Goal: Check status: Check status

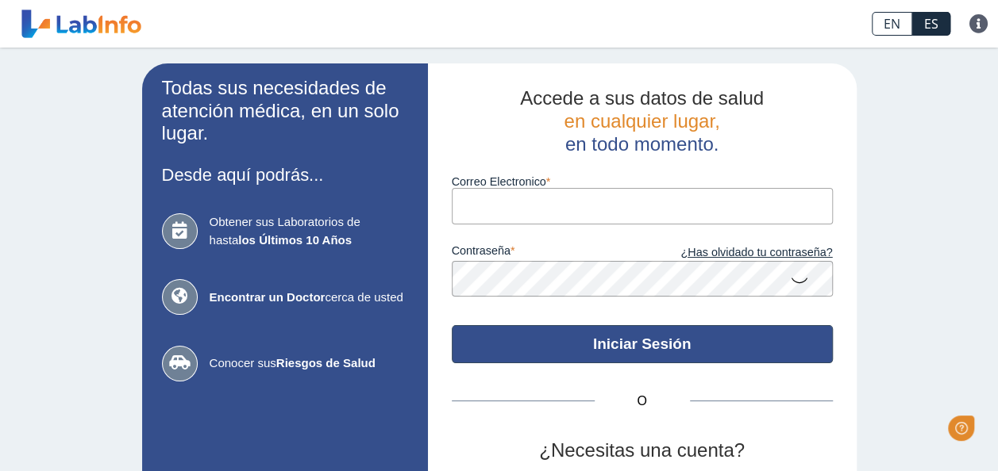
type input "[EMAIL_ADDRESS][DOMAIN_NAME]"
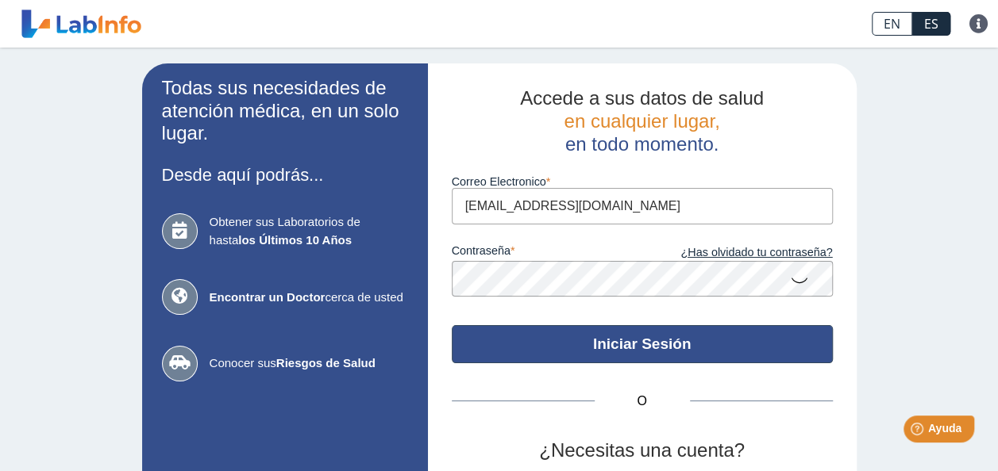
click at [555, 348] on button "Iniciar Sesión" at bounding box center [642, 344] width 381 height 38
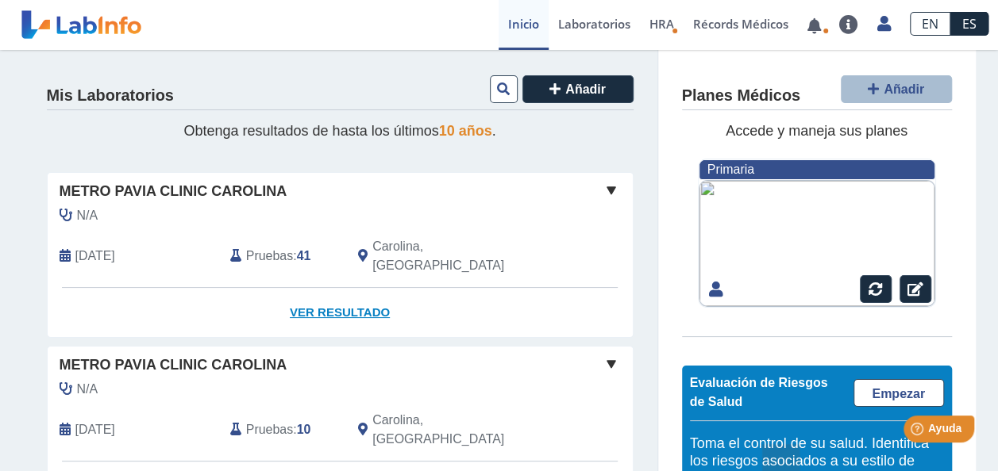
click at [328, 288] on link "Ver Resultado" at bounding box center [340, 313] width 585 height 50
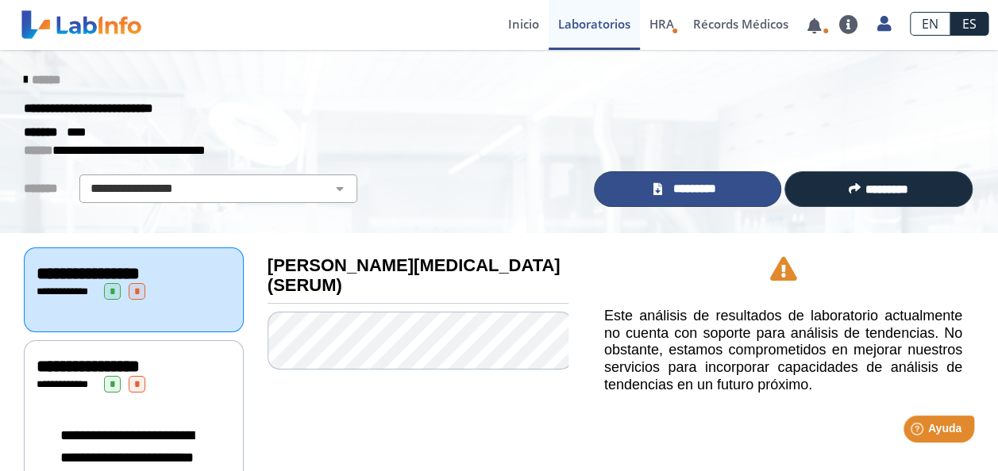
click at [692, 189] on span "*********" at bounding box center [694, 189] width 55 height 18
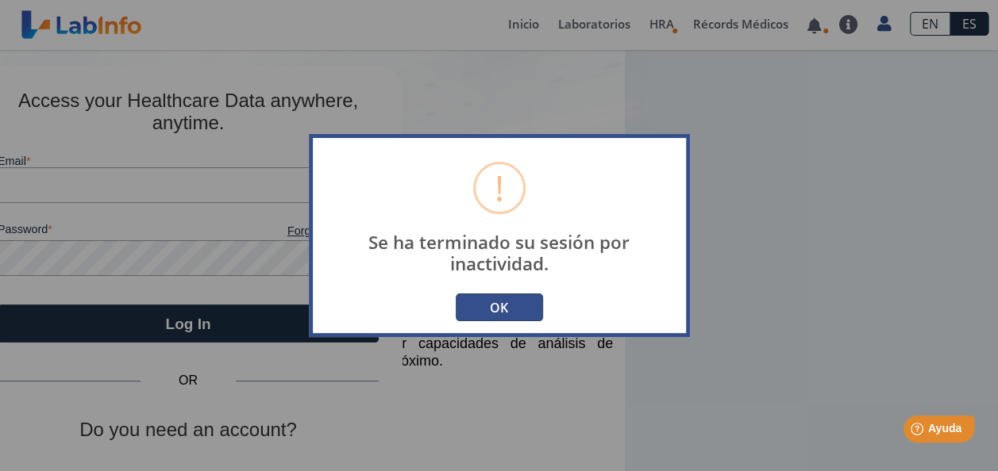
type input "[EMAIL_ADDRESS][DOMAIN_NAME]"
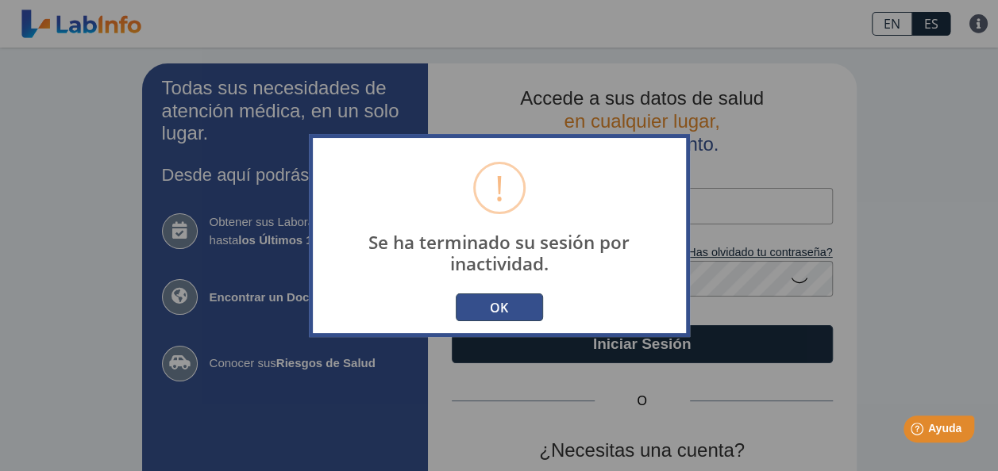
click at [504, 309] on button "OK" at bounding box center [499, 308] width 87 height 28
